Goal: Task Accomplishment & Management: Use online tool/utility

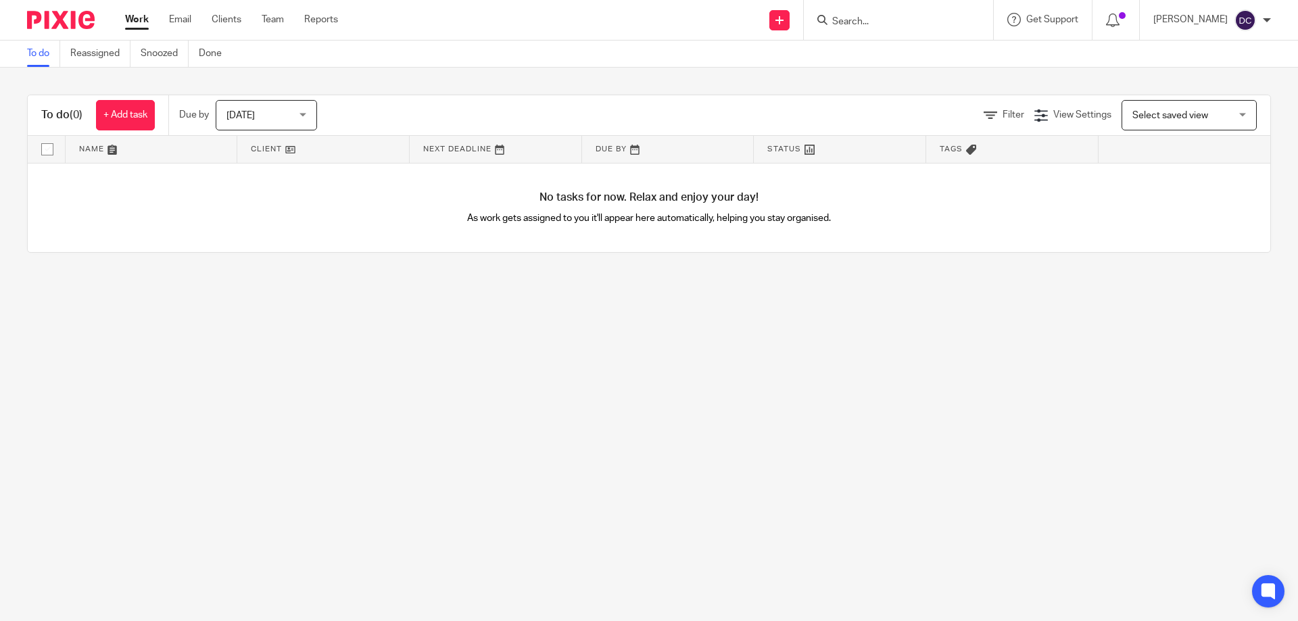
click at [877, 27] on input "Search" at bounding box center [892, 22] width 122 height 12
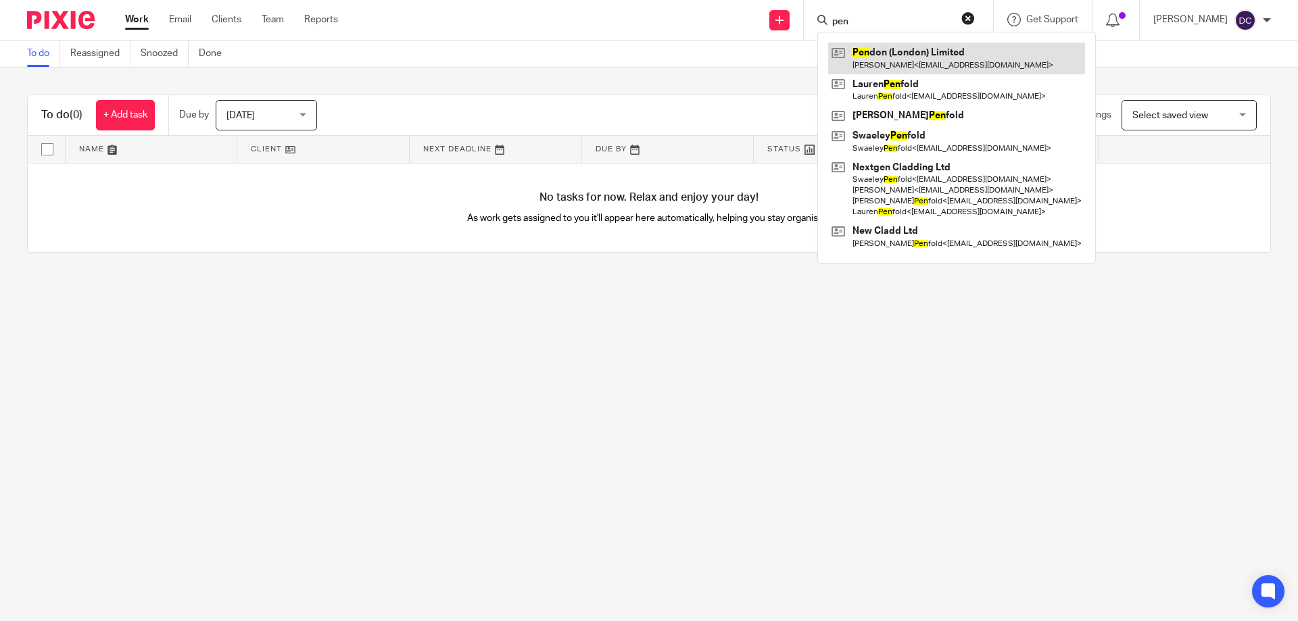
type input "pen"
click at [886, 51] on link at bounding box center [956, 58] width 257 height 31
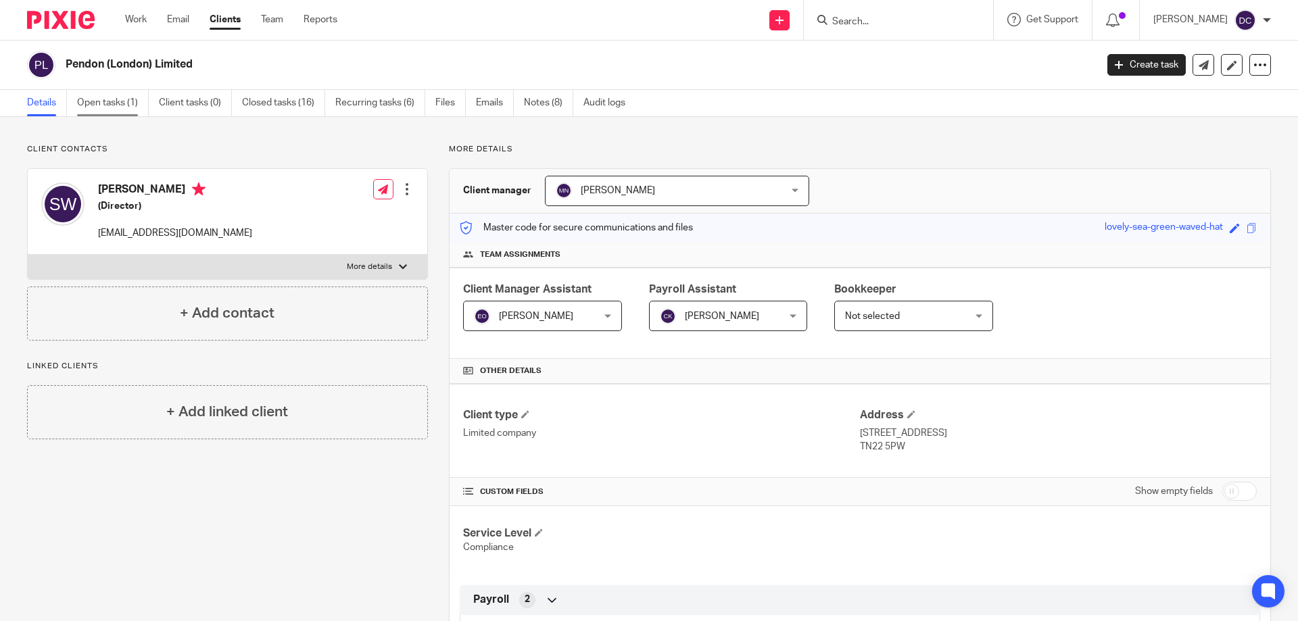
click at [116, 102] on link "Open tasks (1)" at bounding box center [113, 103] width 72 height 26
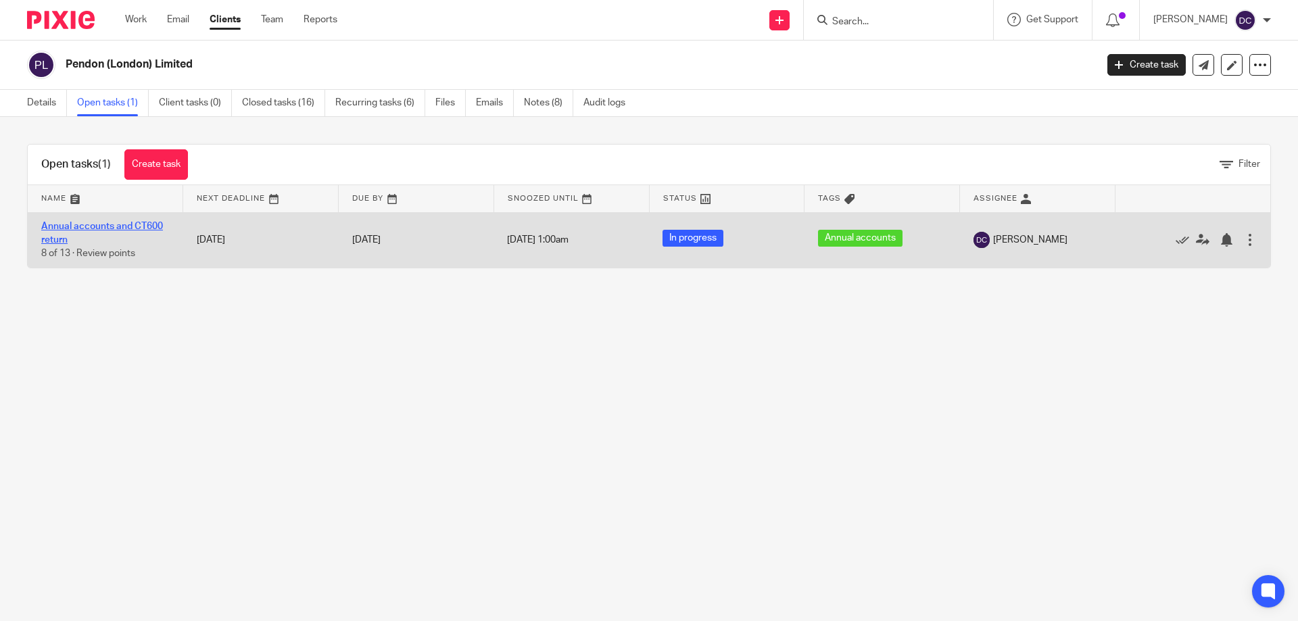
click at [136, 222] on link "Annual accounts and CT600 return" at bounding box center [102, 233] width 122 height 23
